Goal: Information Seeking & Learning: Learn about a topic

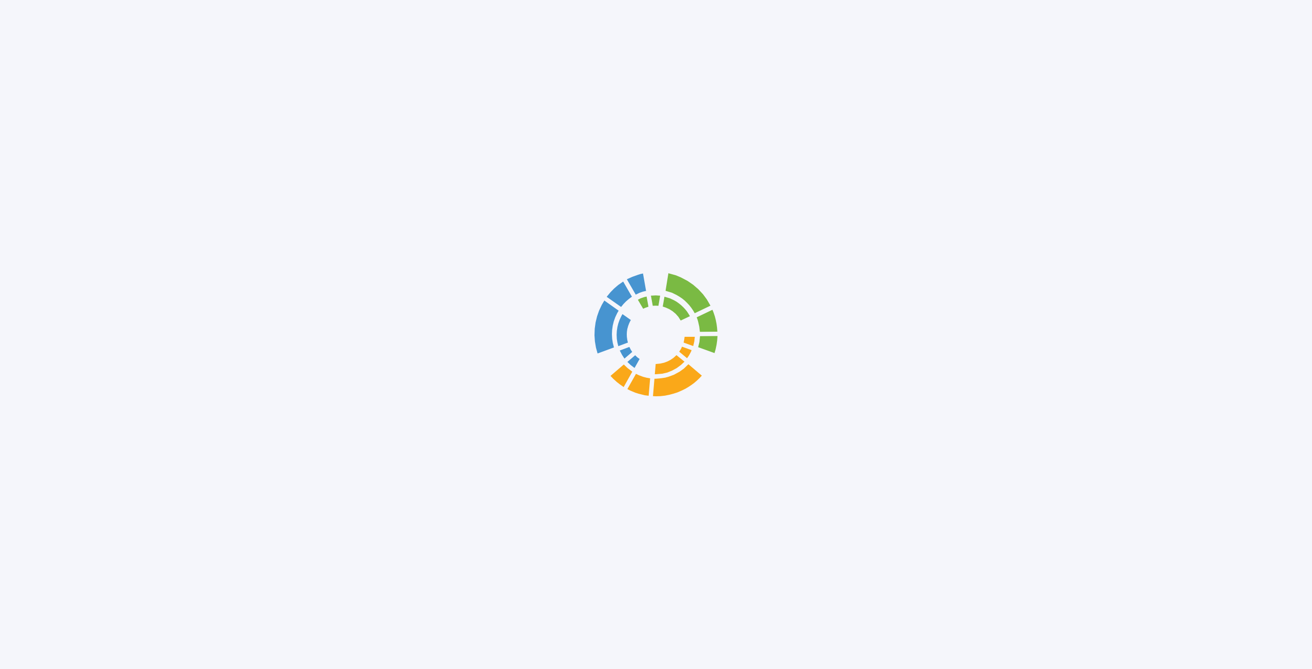
scroll to position [3692, 0]
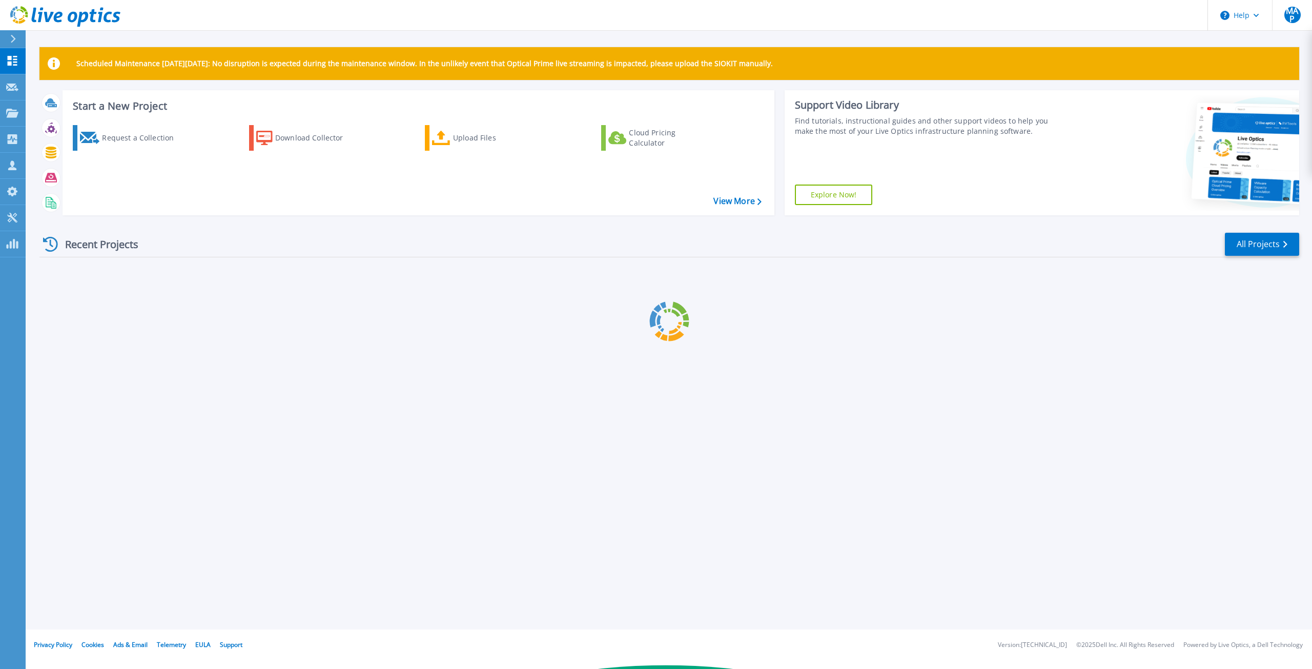
scroll to position [3692, 0]
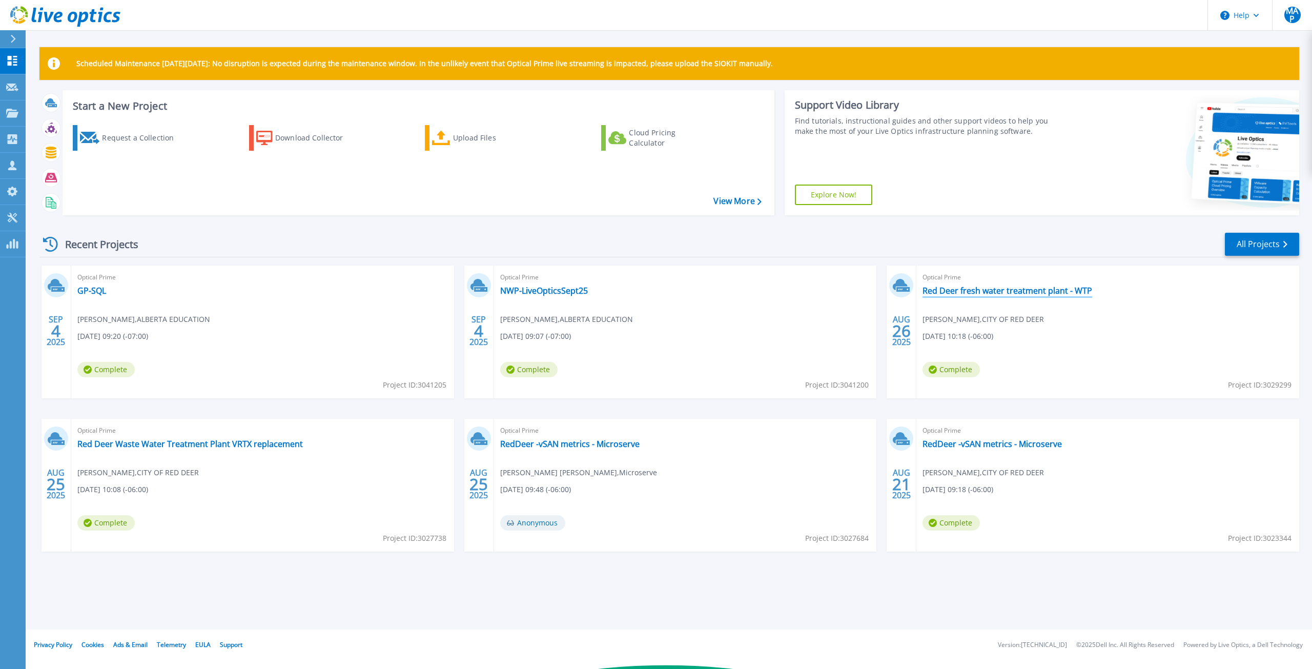
drag, startPoint x: 1005, startPoint y: 290, endPoint x: 1022, endPoint y: 275, distance: 22.5
click at [1006, 290] on link "Red Deer fresh water treatment plant - WTP" at bounding box center [1008, 291] width 170 height 10
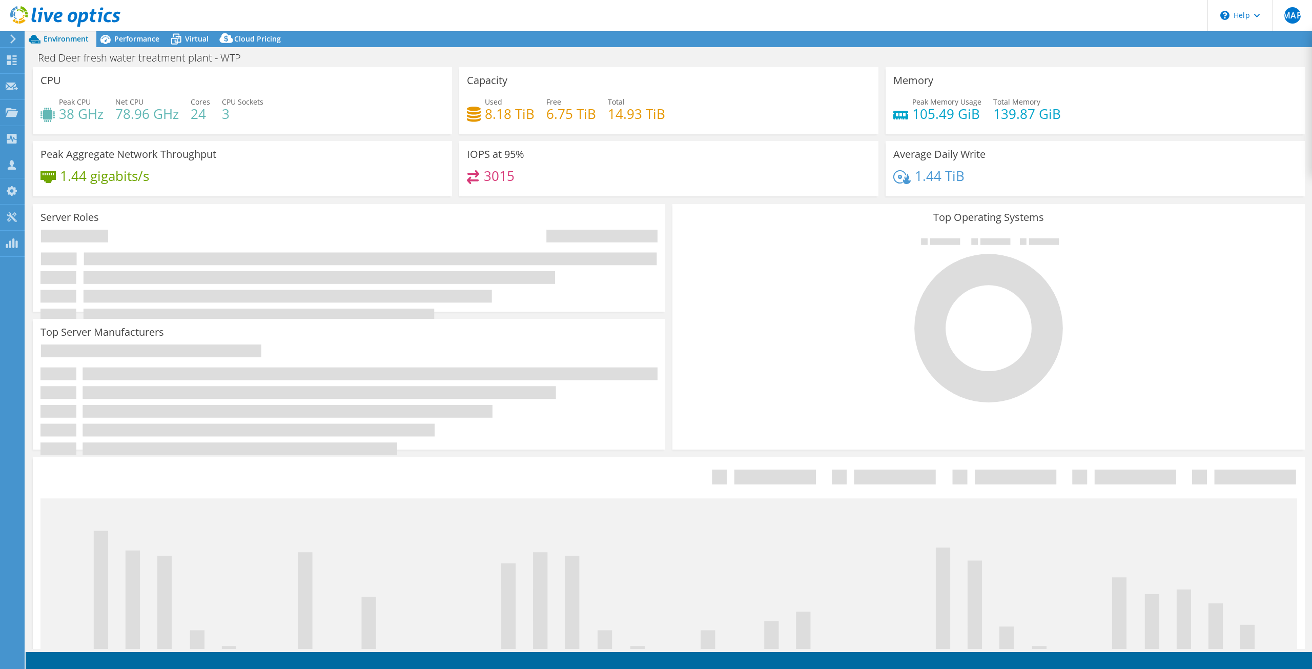
select select "USD"
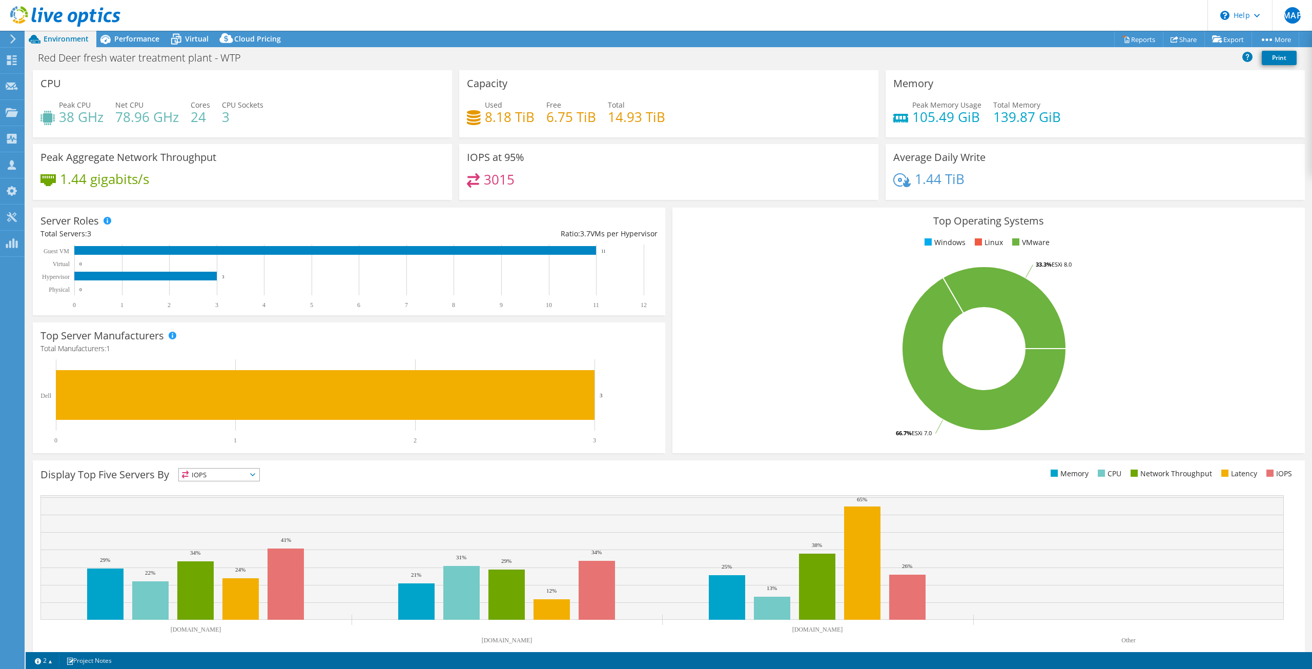
scroll to position [3690, 0]
click at [125, 38] on span "Performance" at bounding box center [136, 39] width 45 height 10
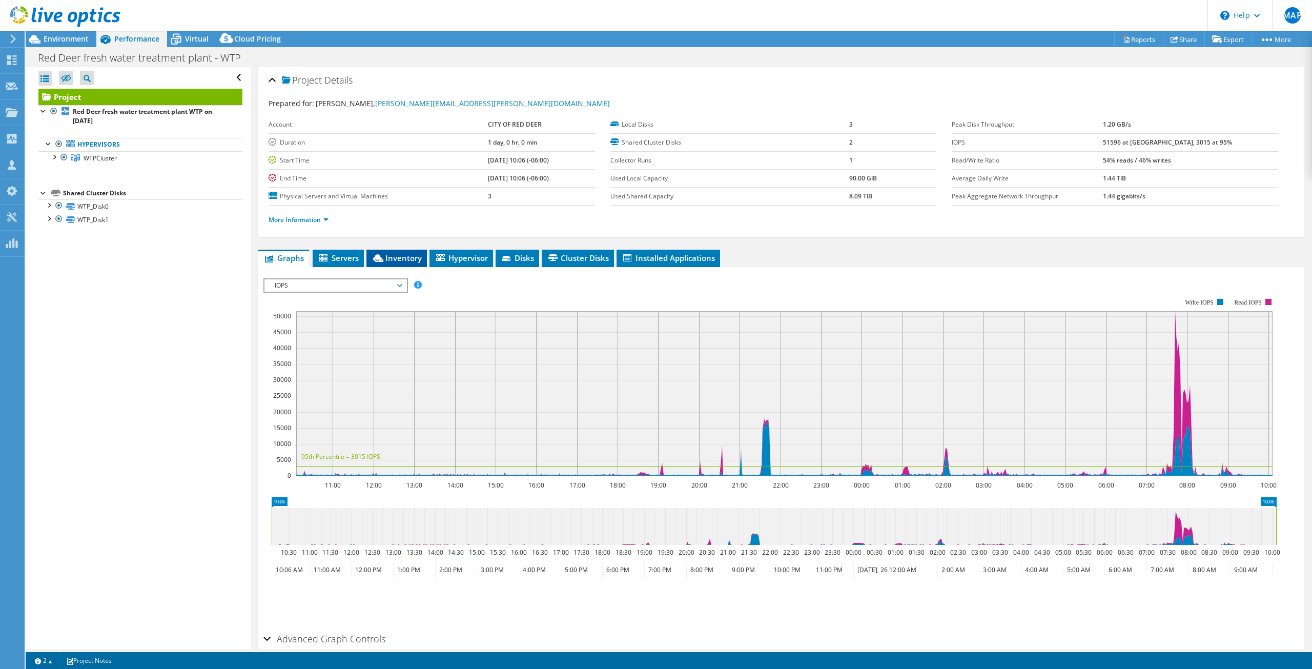
click at [403, 260] on span "Inventory" at bounding box center [397, 258] width 50 height 10
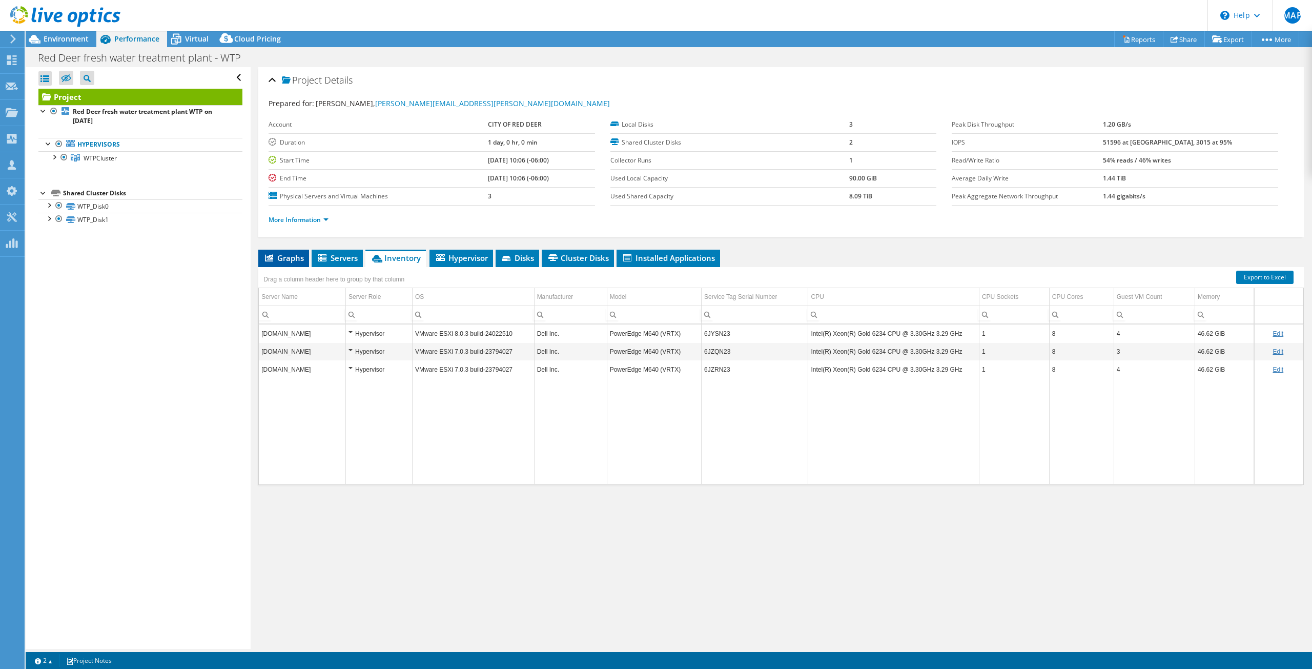
click at [267, 256] on icon at bounding box center [269, 257] width 8 height 7
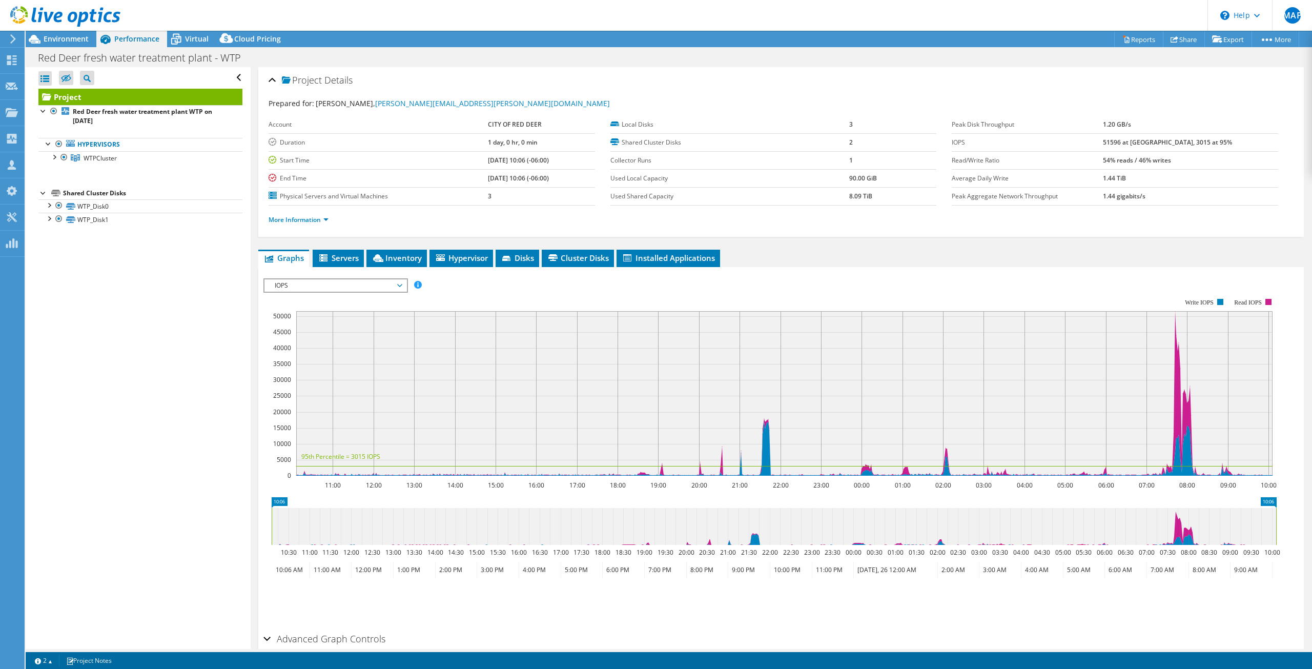
click at [327, 287] on span "IOPS" at bounding box center [336, 285] width 132 height 12
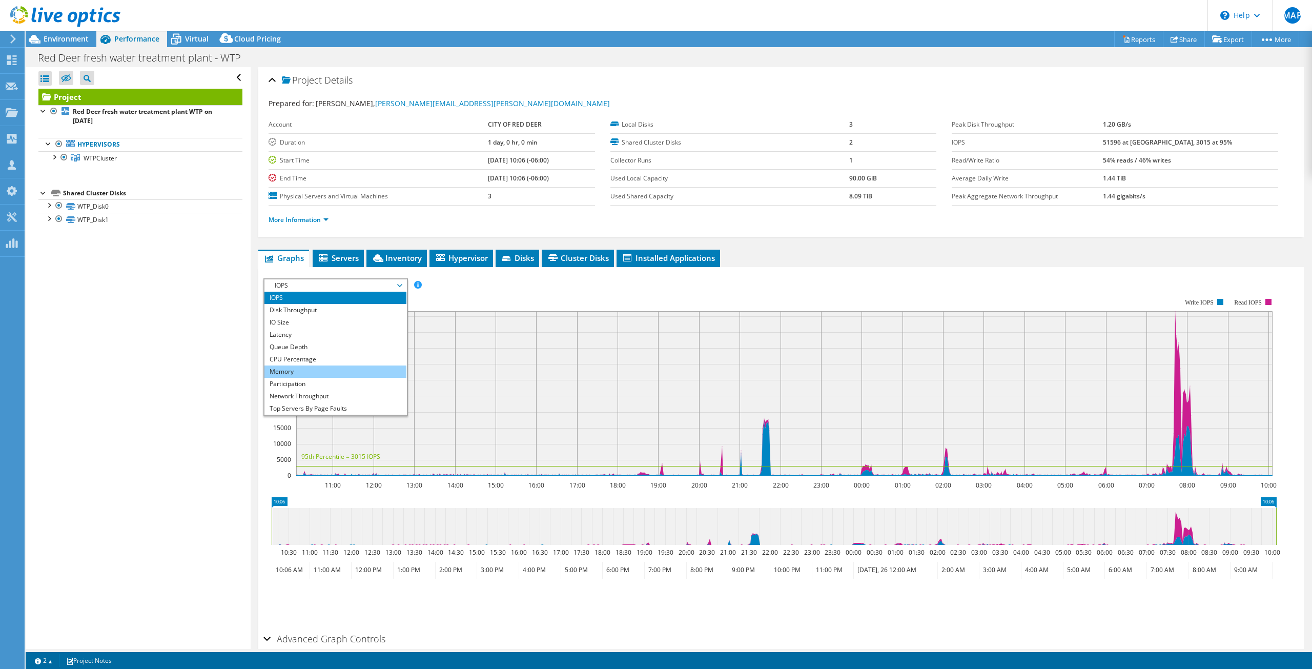
click at [323, 370] on li "Memory" at bounding box center [335, 371] width 142 height 12
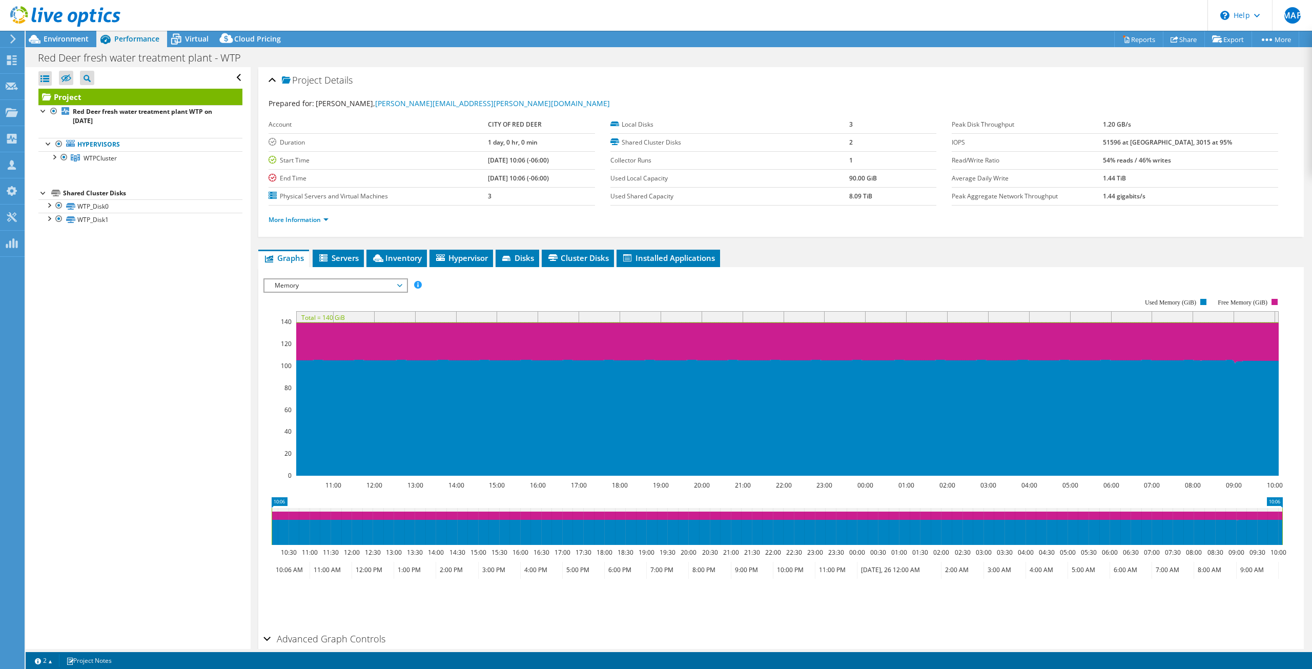
click at [57, 19] on icon at bounding box center [65, 16] width 110 height 21
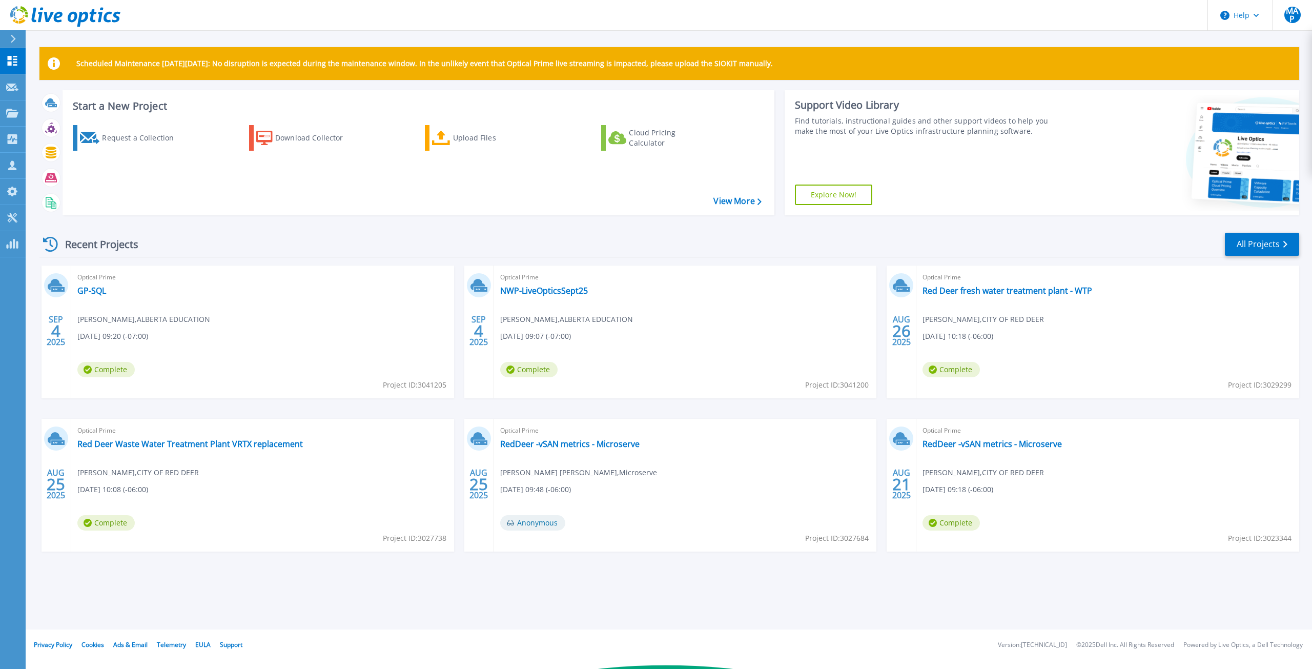
scroll to position [3692, 0]
click at [149, 445] on link "Red Deer Waste Water Treatment Plant VRTX replacement" at bounding box center [190, 444] width 226 height 10
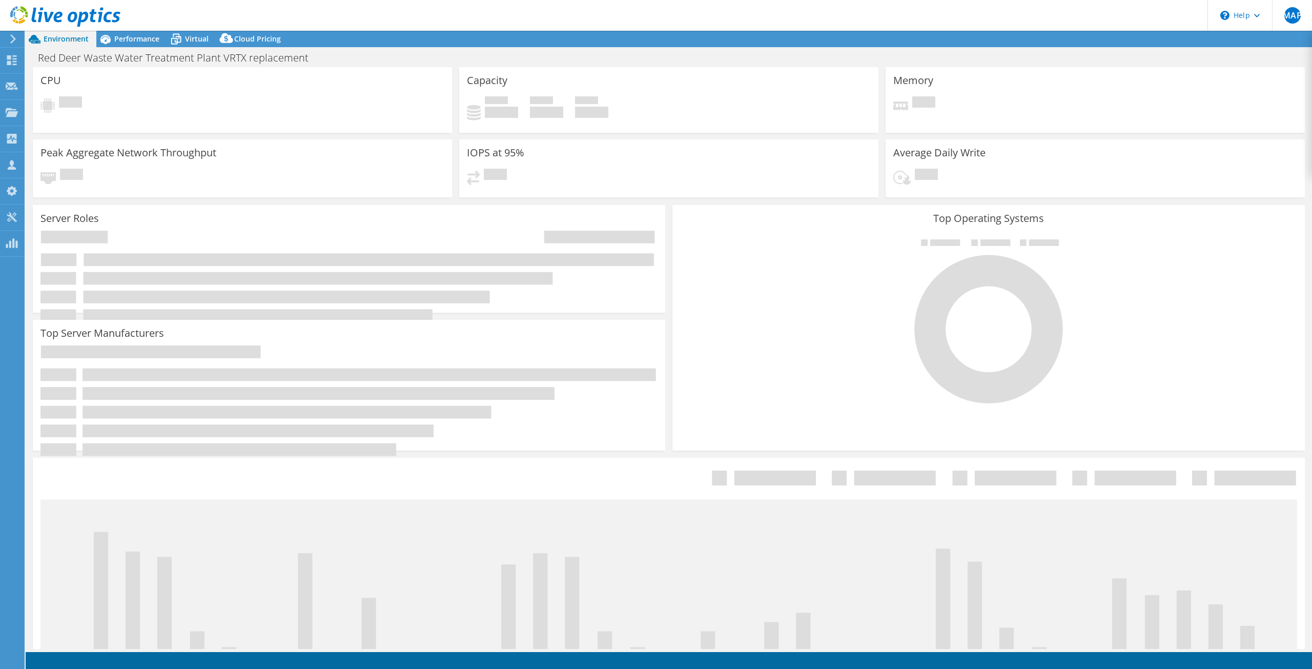
select select "USD"
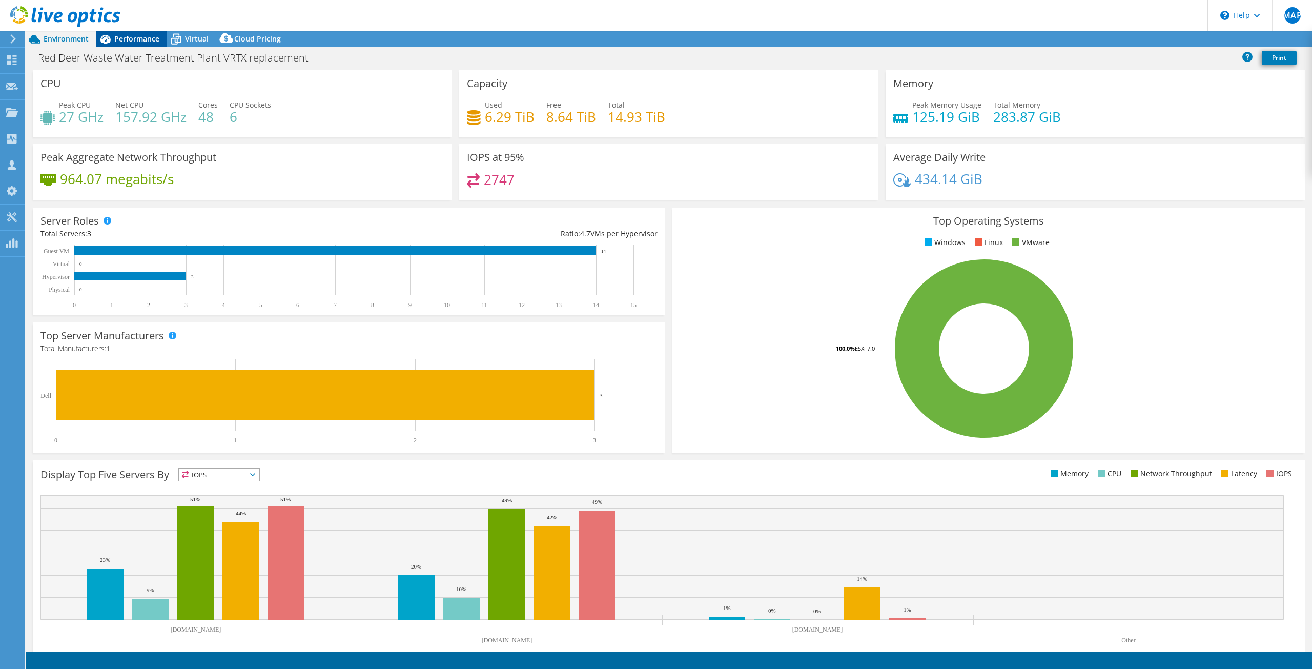
scroll to position [3690, 0]
click at [121, 37] on span "Performance" at bounding box center [136, 39] width 45 height 10
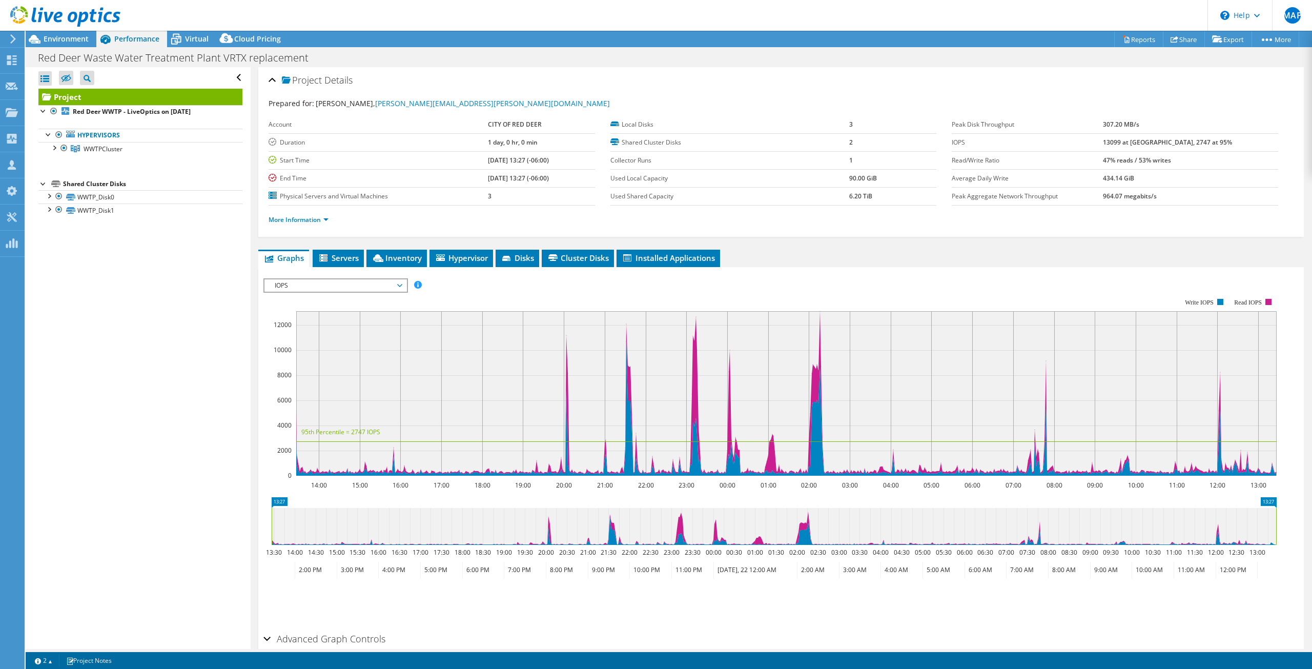
click at [307, 289] on span "IOPS" at bounding box center [336, 285] width 132 height 12
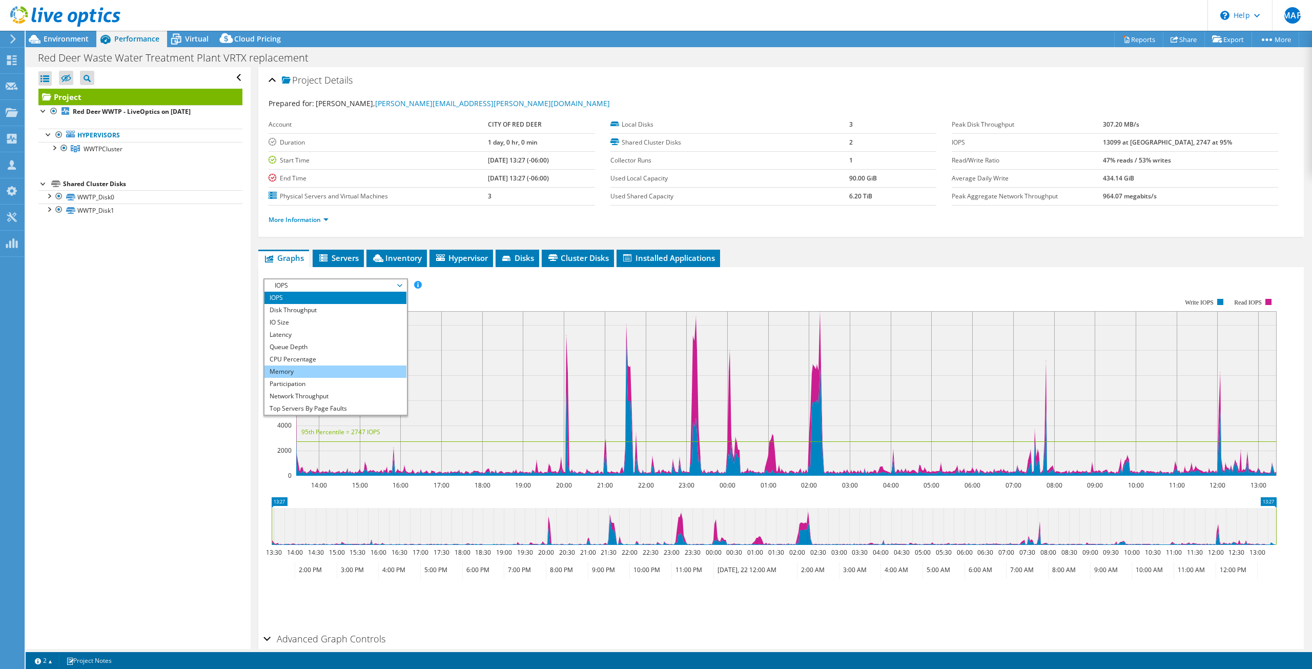
click at [294, 368] on li "Memory" at bounding box center [335, 371] width 142 height 12
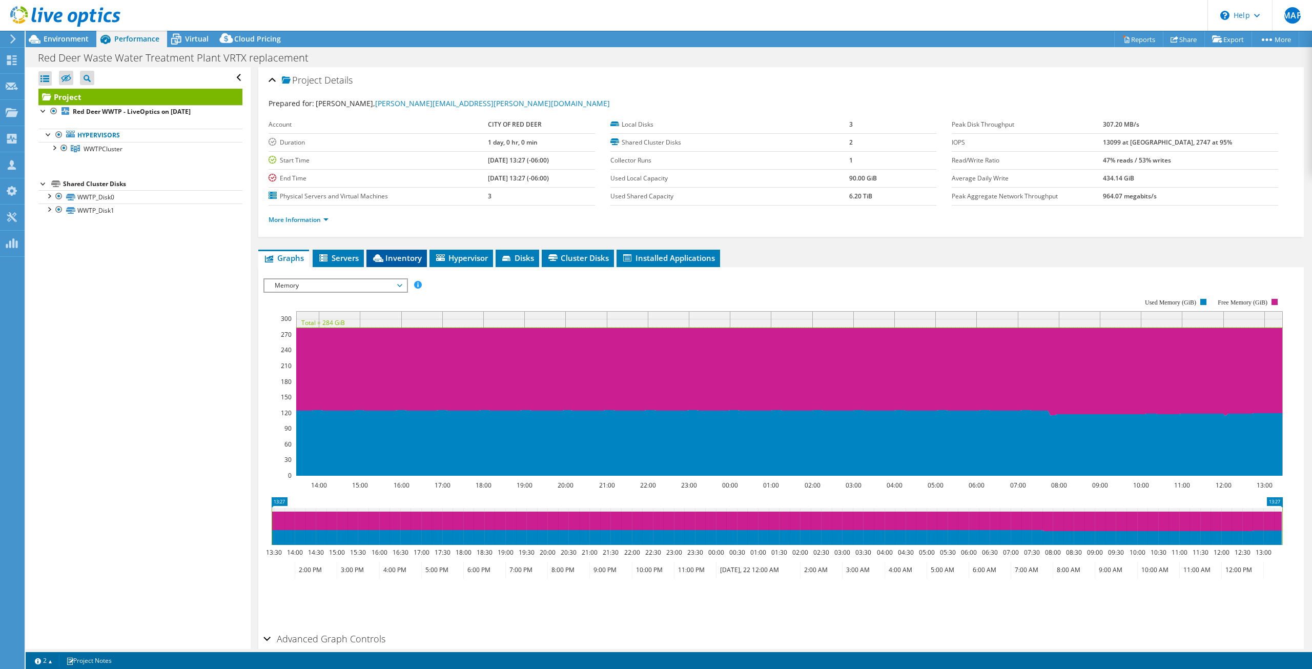
click at [397, 261] on span "Inventory" at bounding box center [397, 258] width 50 height 10
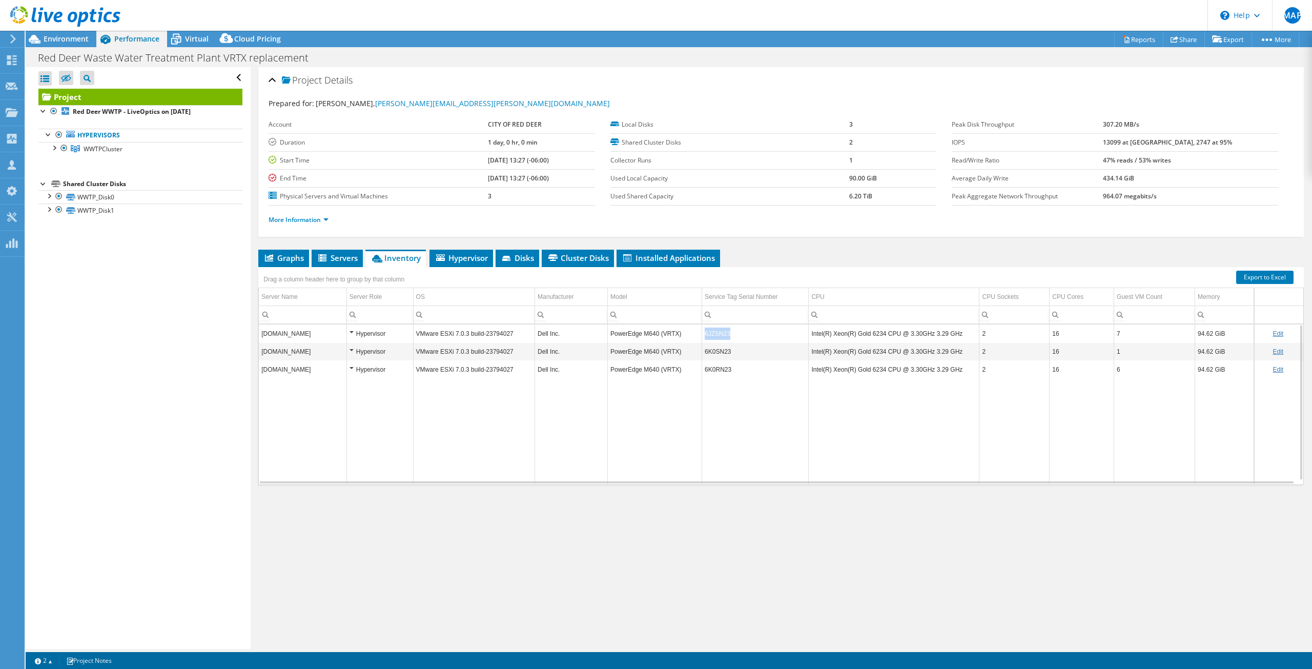
drag, startPoint x: 727, startPoint y: 331, endPoint x: 702, endPoint y: 334, distance: 25.3
type textarea "6JZSN23"
click at [702, 334] on td "6JZSN23" at bounding box center [755, 333] width 107 height 18
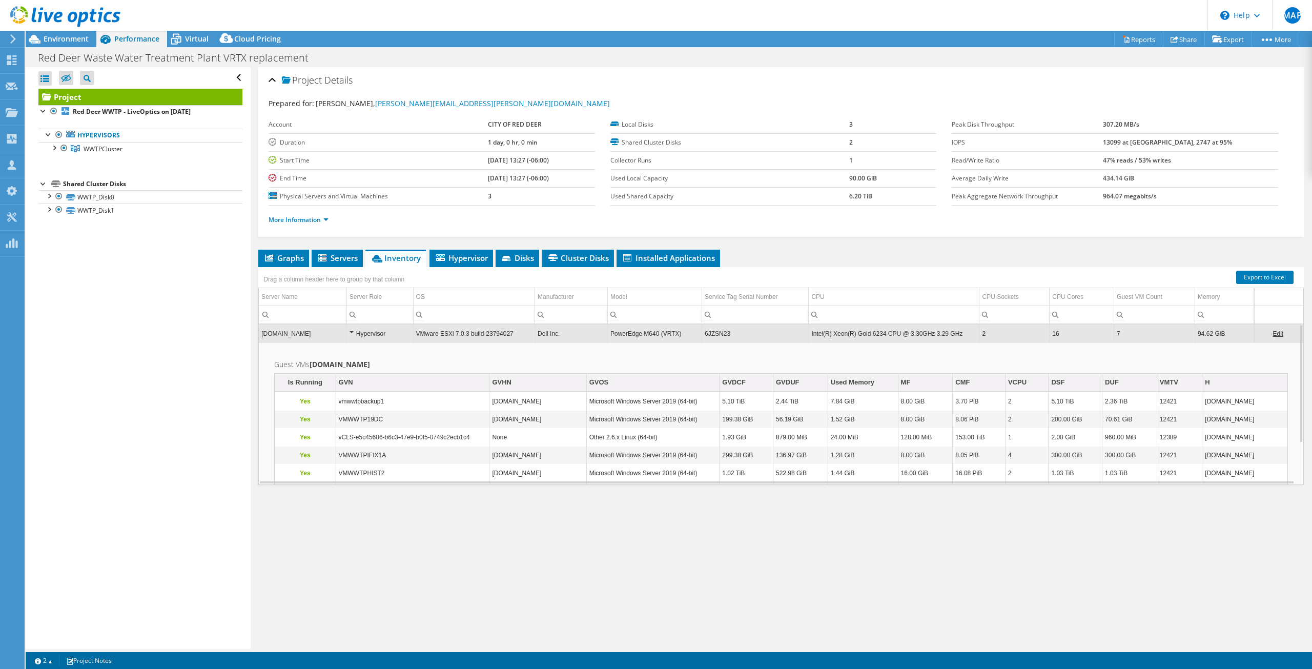
click at [72, 19] on icon at bounding box center [65, 16] width 110 height 21
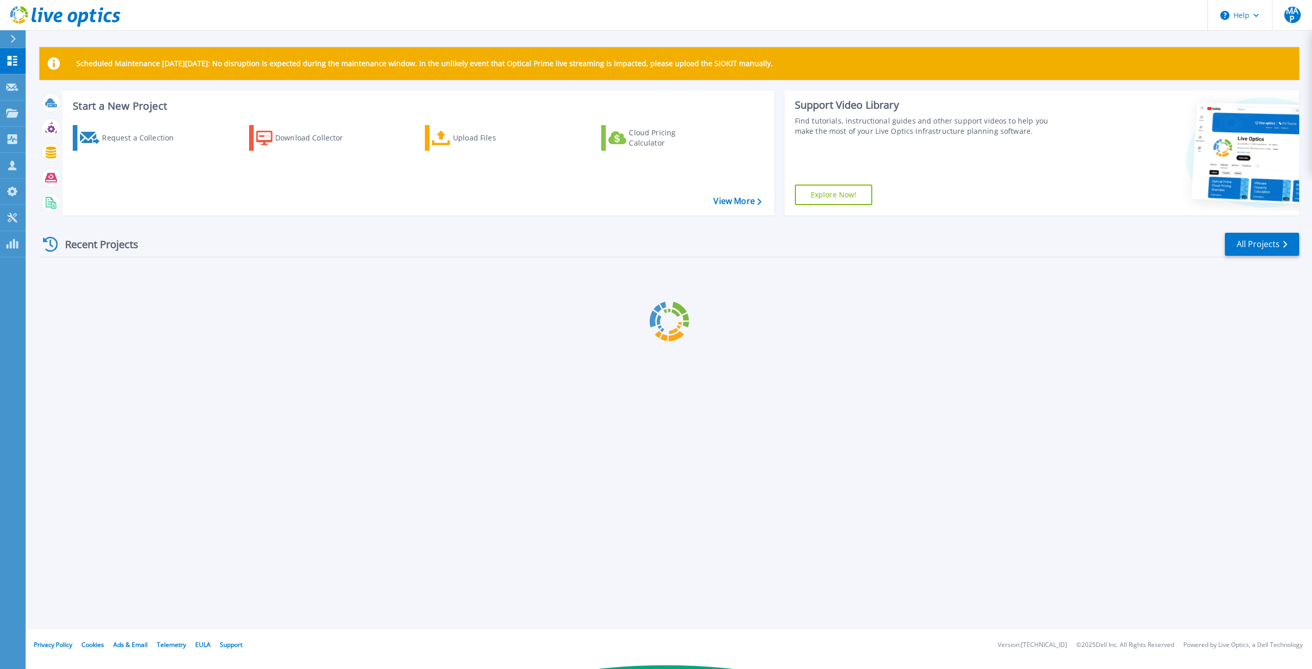
scroll to position [3692, 0]
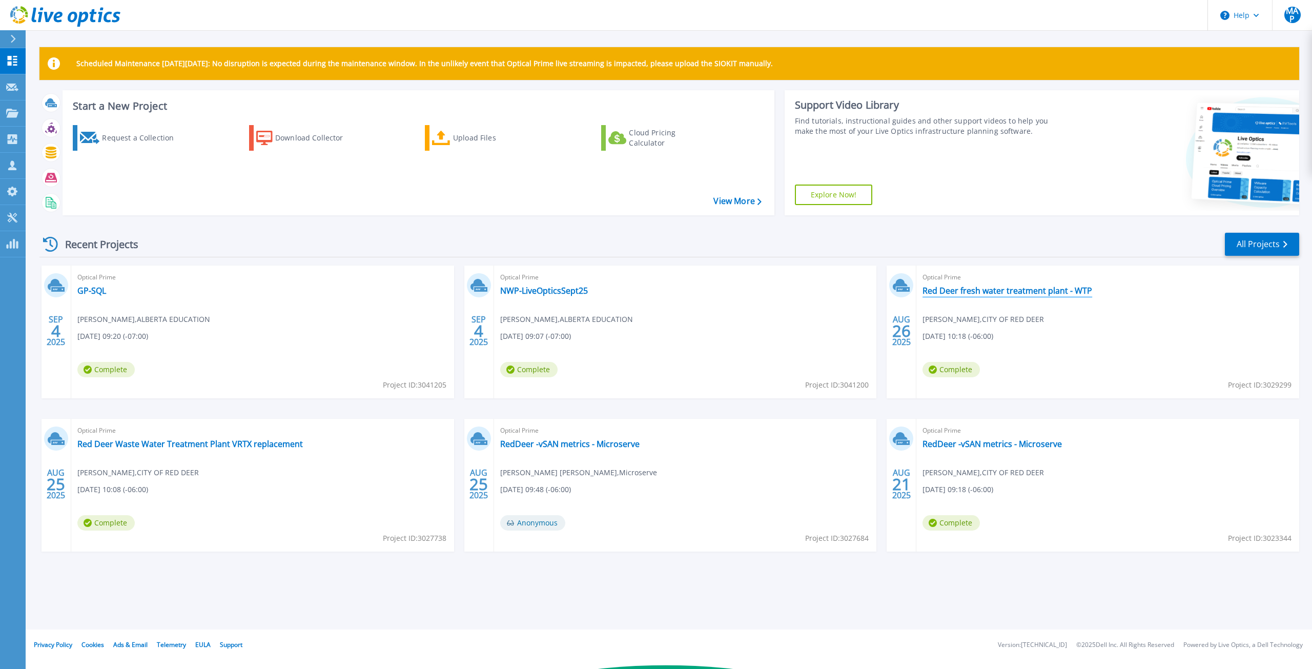
click at [1012, 295] on link "Red Deer fresh water treatment plant - WTP" at bounding box center [1008, 291] width 170 height 10
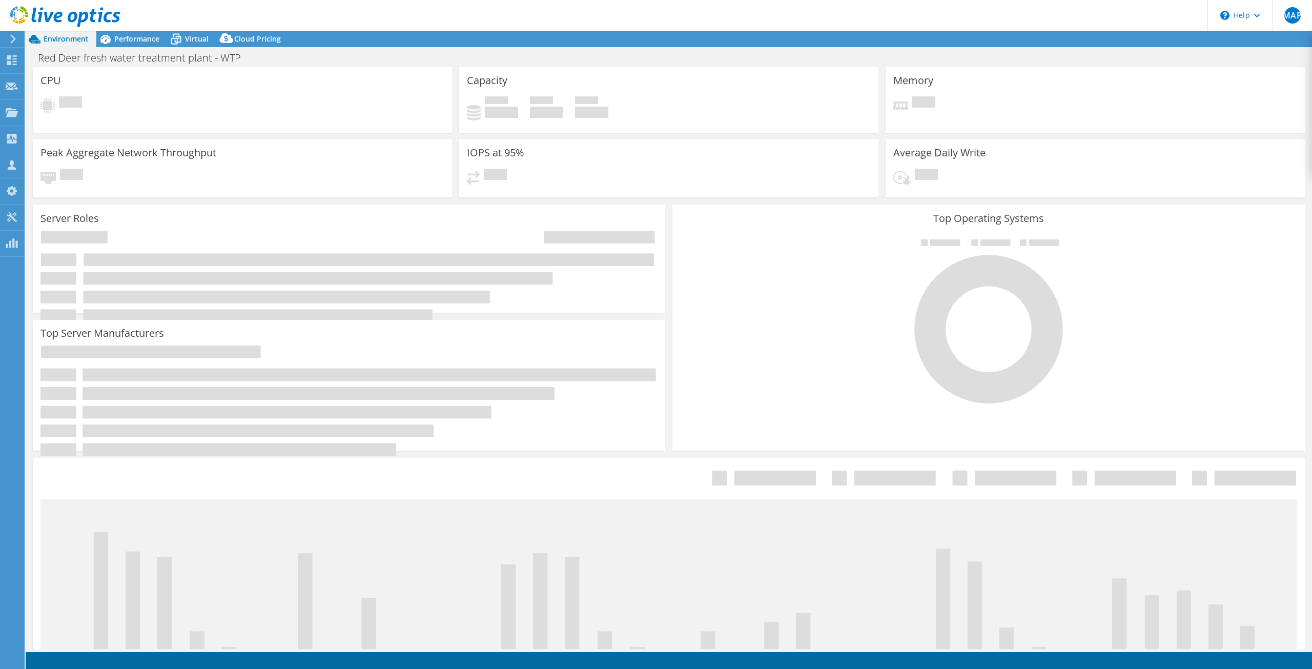
select select "USD"
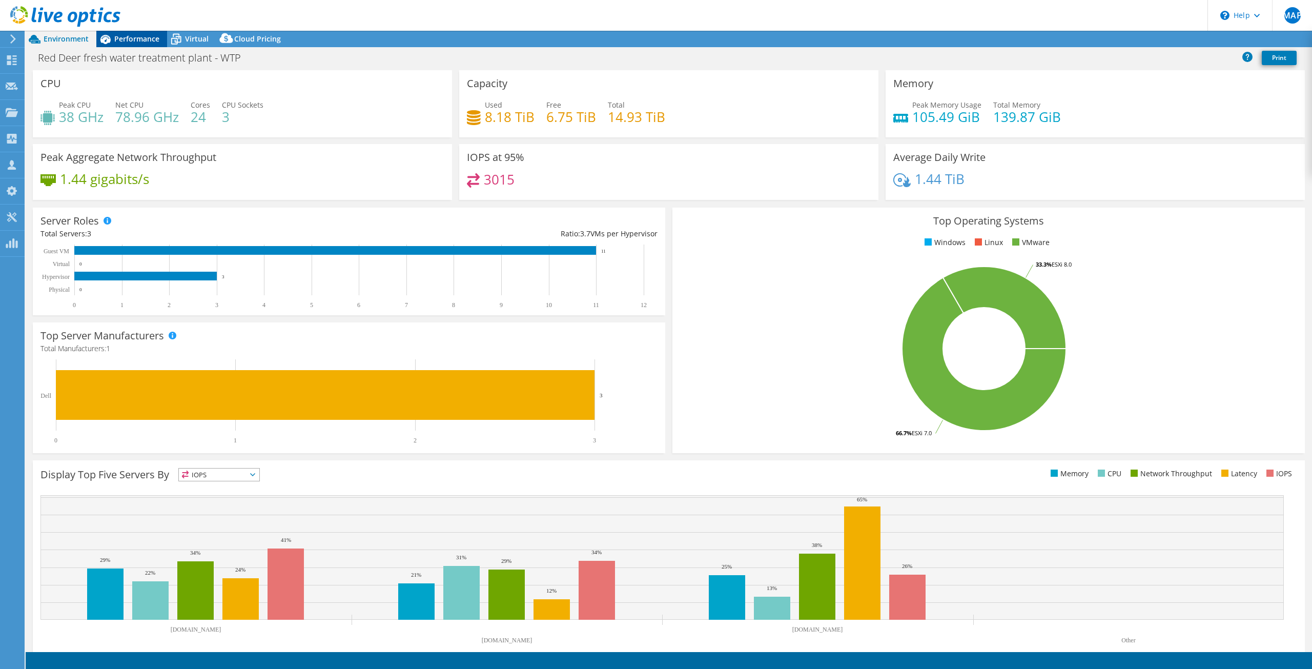
scroll to position [3690, 0]
click at [135, 41] on span "Performance" at bounding box center [136, 39] width 45 height 10
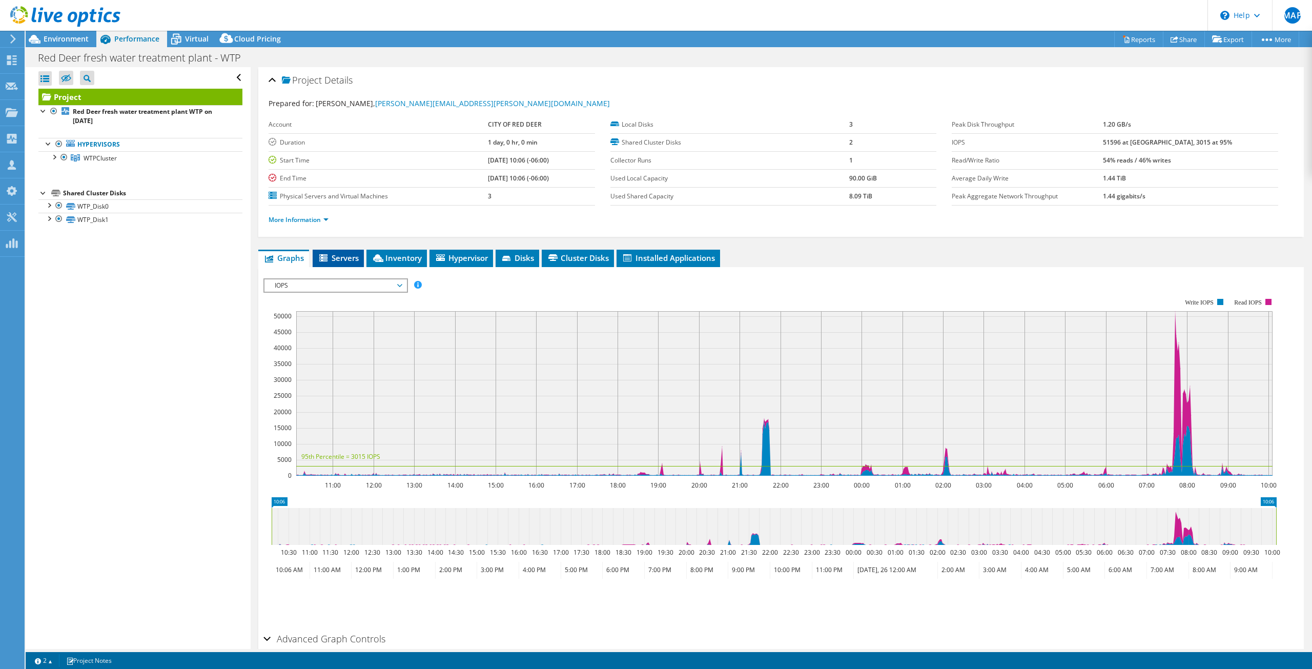
click at [343, 255] on span "Servers" at bounding box center [338, 258] width 41 height 10
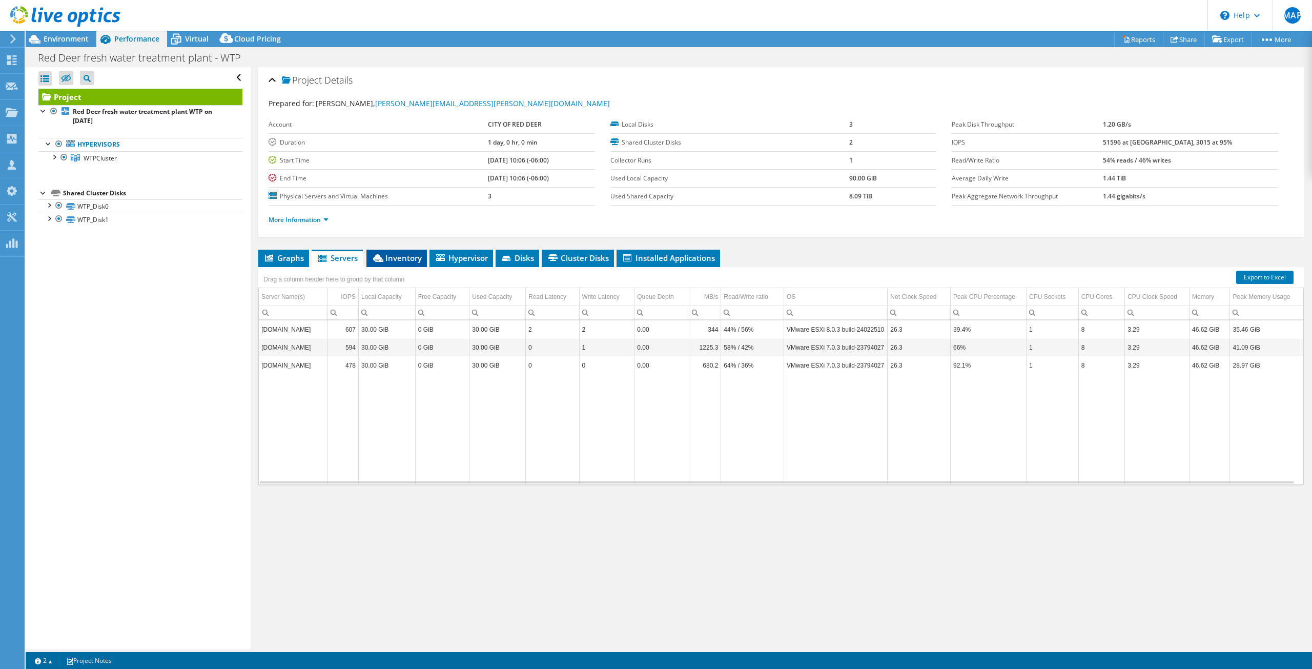
click at [394, 257] on span "Inventory" at bounding box center [397, 258] width 50 height 10
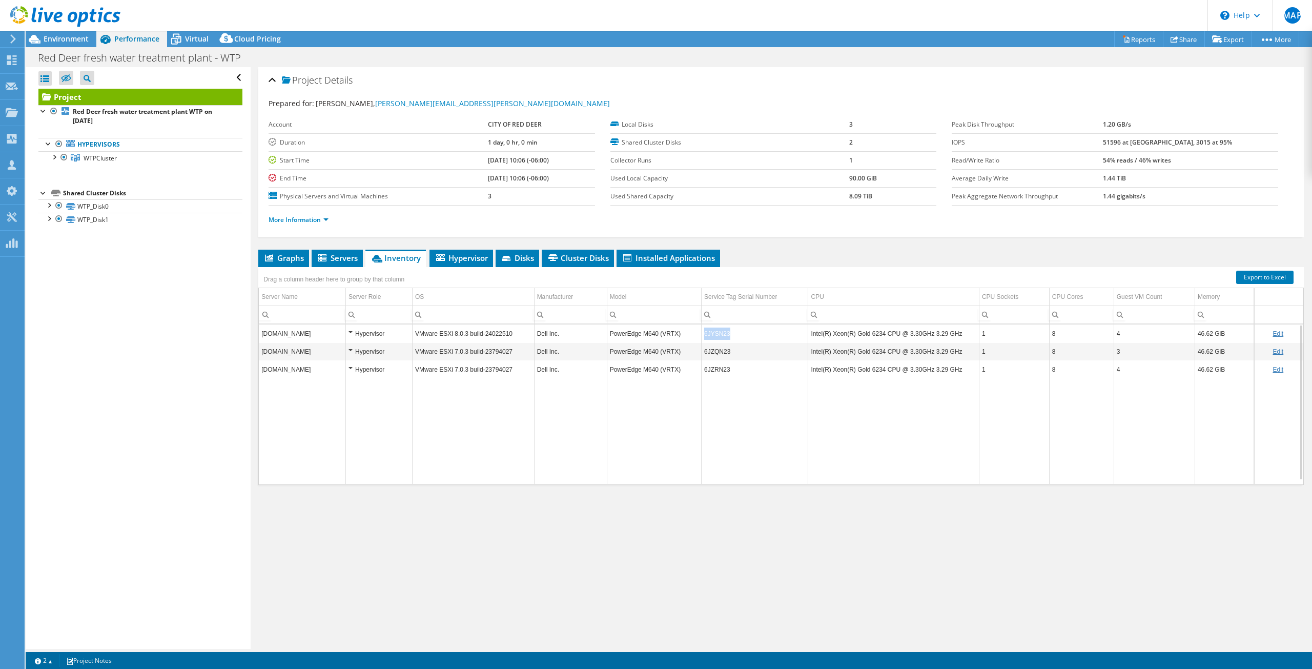
drag, startPoint x: 735, startPoint y: 336, endPoint x: 697, endPoint y: 338, distance: 38.0
type textarea "6JYSN23"
click at [697, 338] on tr "wtpvmhost1.crdnet.ca Hypervisor VMware ESXi 8.0.3 build-24022510 Dell Inc. Powe…" at bounding box center [781, 333] width 1045 height 18
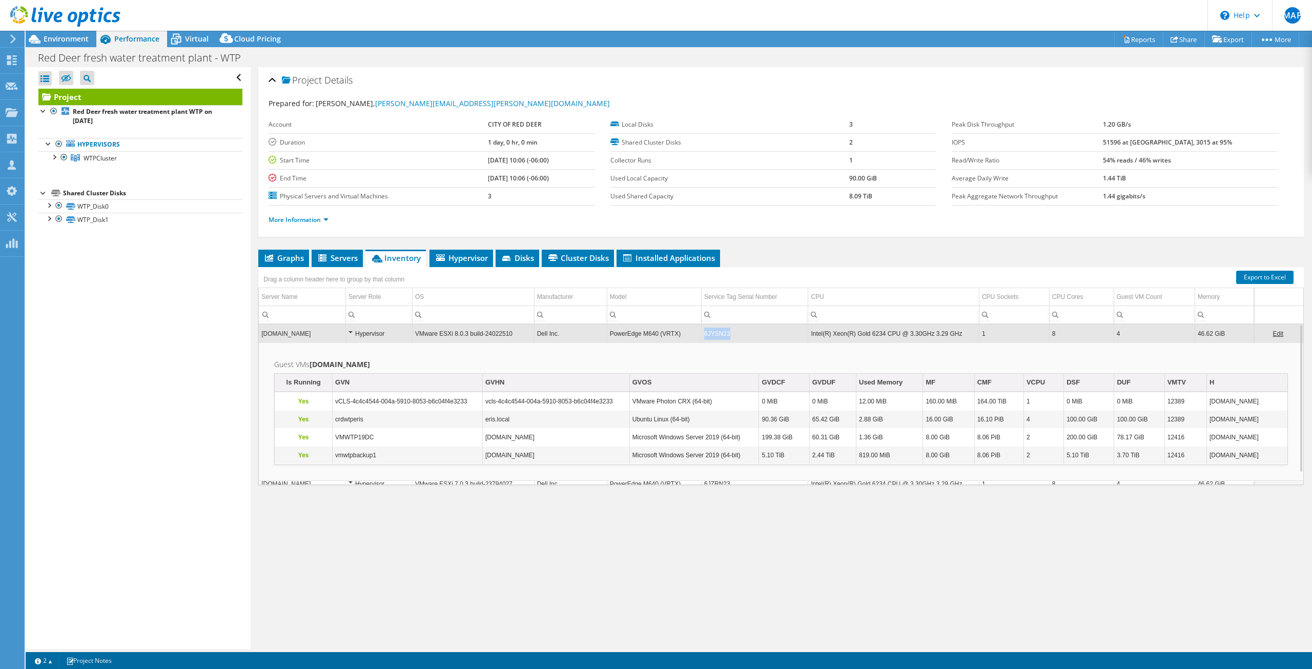
drag, startPoint x: 729, startPoint y: 336, endPoint x: 701, endPoint y: 335, distance: 28.2
click at [701, 335] on td "6JYSN23" at bounding box center [754, 333] width 107 height 18
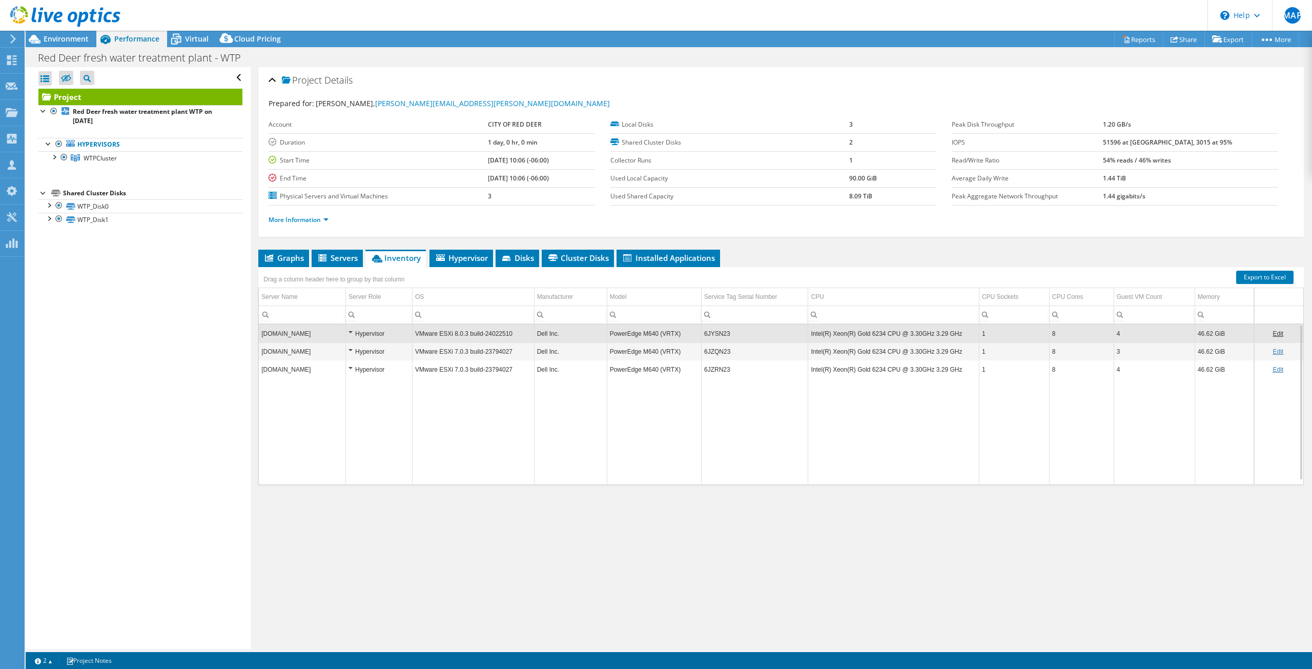
click at [705, 333] on td "6JYSN23" at bounding box center [754, 333] width 107 height 18
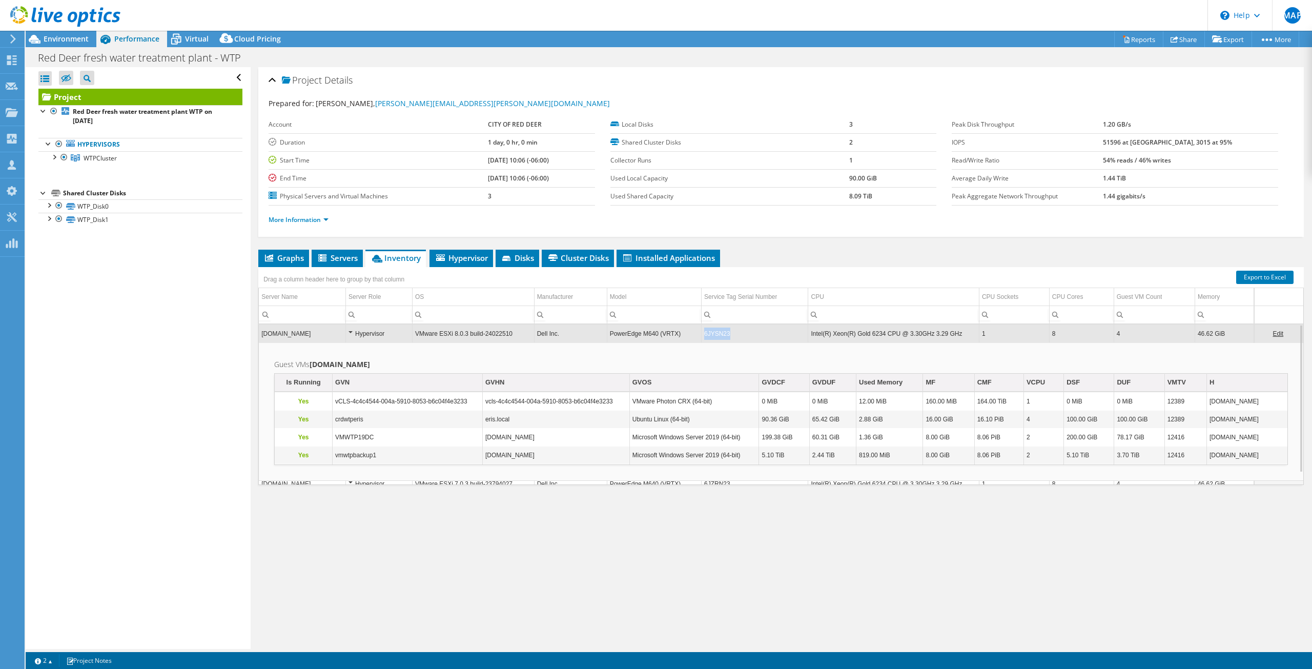
drag, startPoint x: 701, startPoint y: 332, endPoint x: 726, endPoint y: 333, distance: 25.7
click at [726, 333] on td "6JYSN23" at bounding box center [754, 333] width 107 height 18
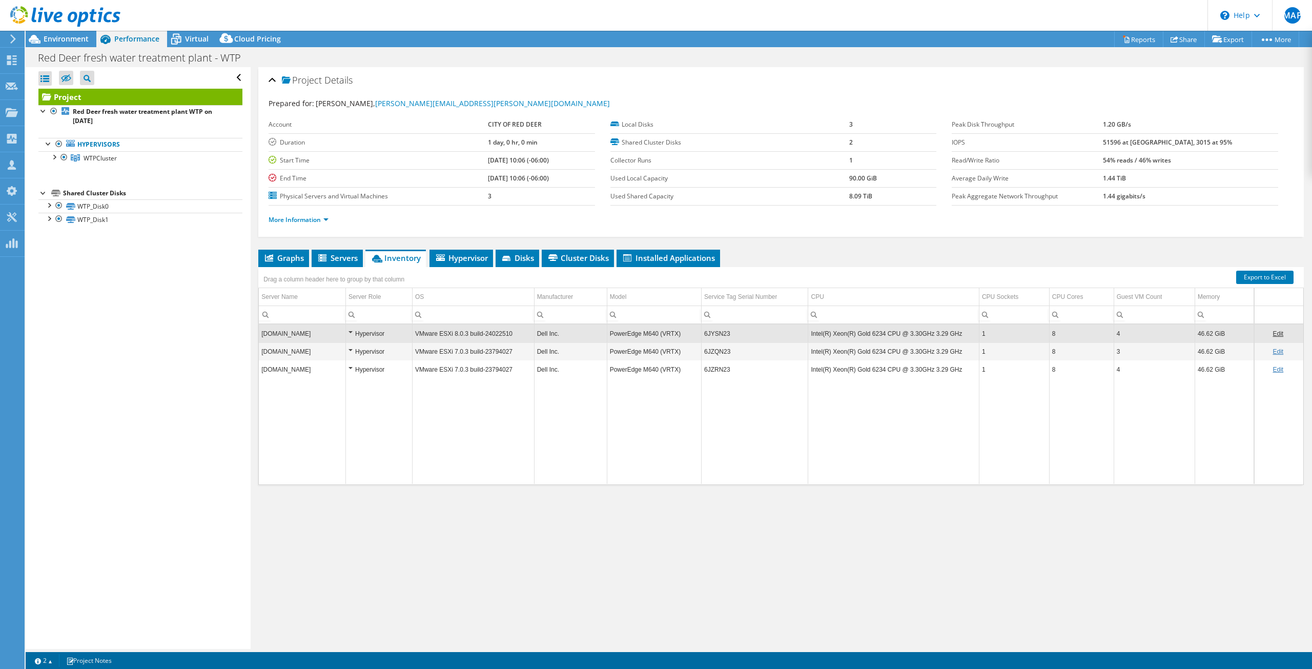
click at [177, 363] on div "Open All Close All Hide Excluded Nodes Project Tree Filter" at bounding box center [138, 358] width 225 height 582
click at [48, 27] on icon at bounding box center [65, 16] width 110 height 21
click at [49, 21] on use at bounding box center [65, 16] width 110 height 21
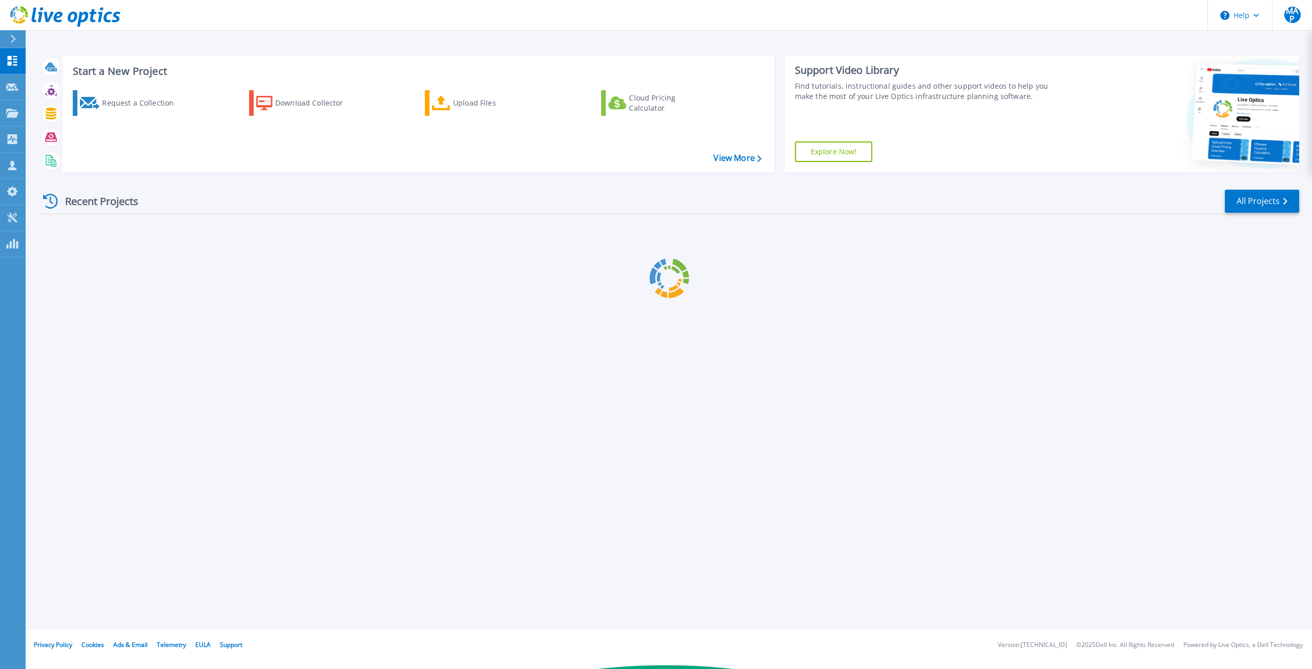
scroll to position [3692, 0]
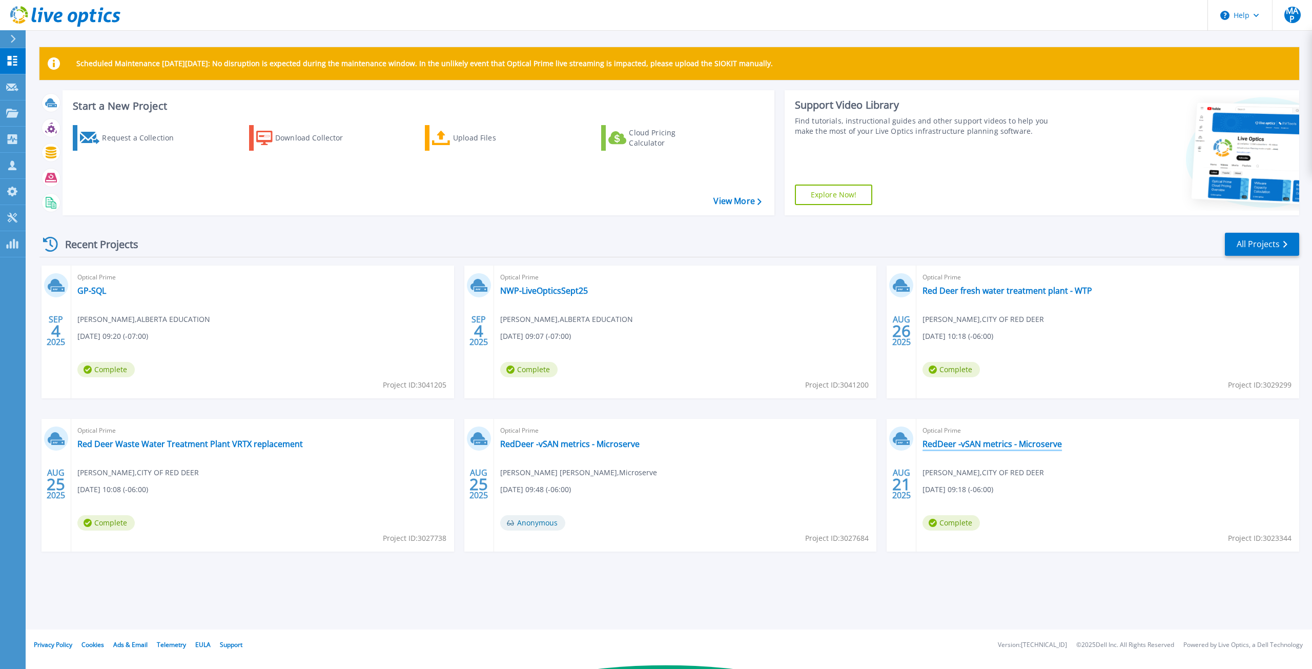
click at [1028, 441] on link "RedDeer -vSAN metrics - Microserve" at bounding box center [992, 444] width 139 height 10
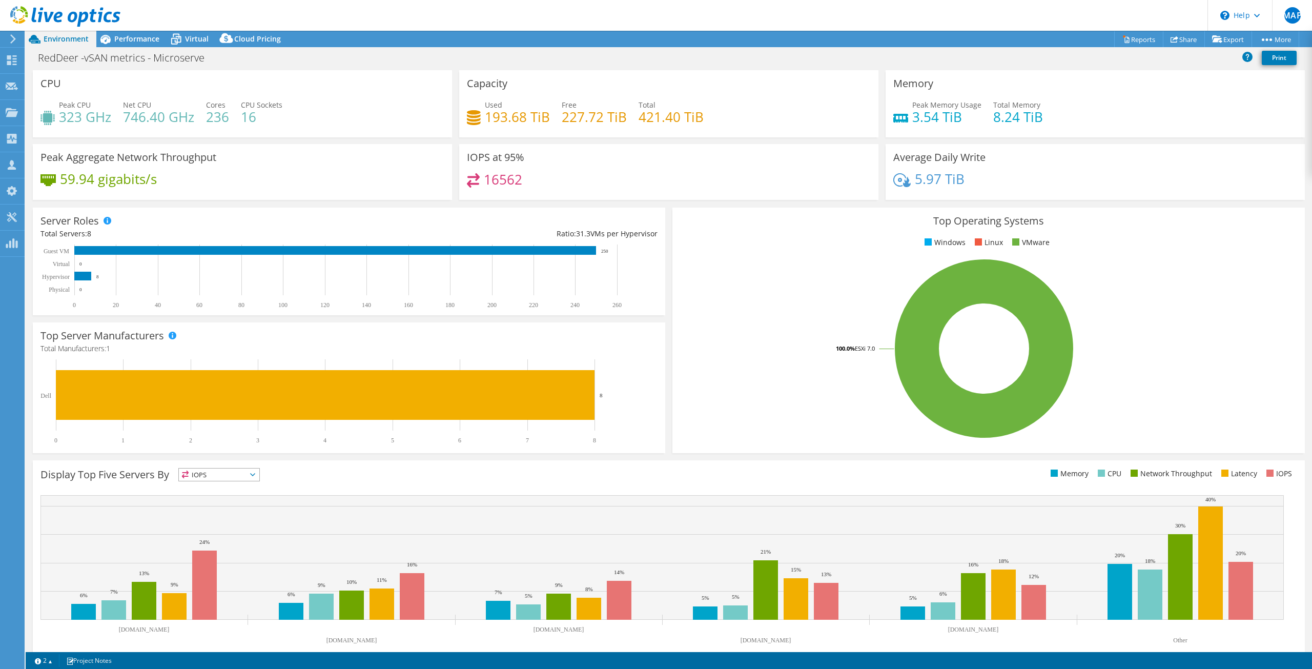
select select "USD"
